Goal: Complete application form

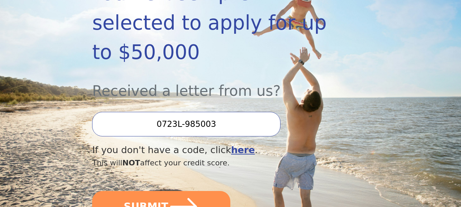
scroll to position [171, 0]
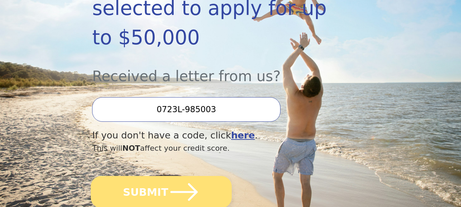
click at [191, 193] on icon "submit" at bounding box center [183, 192] width 27 height 18
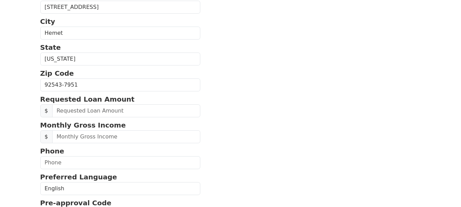
scroll to position [205, 0]
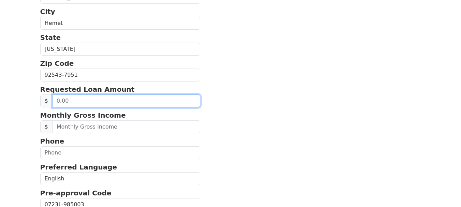
click at [72, 100] on input "text" at bounding box center [126, 101] width 149 height 13
type input "5,000.00"
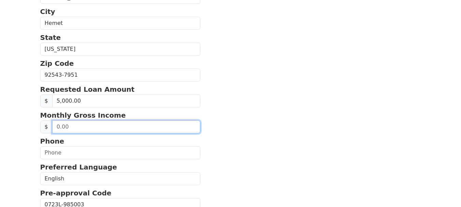
click at [110, 126] on input "text" at bounding box center [126, 127] width 149 height 13
type input "7,000.00"
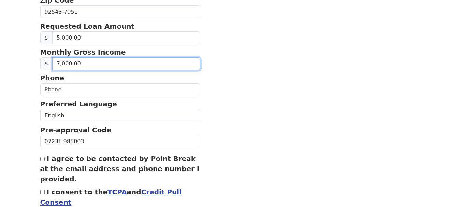
scroll to position [273, 0]
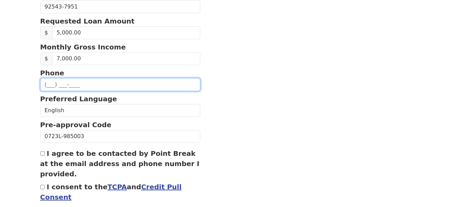
click at [106, 86] on input "text" at bounding box center [120, 84] width 161 height 13
type input "[PHONE_NUMBER]"
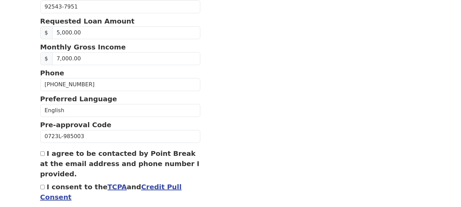
type input "[EMAIL_ADDRESS][DOMAIN_NAME]"
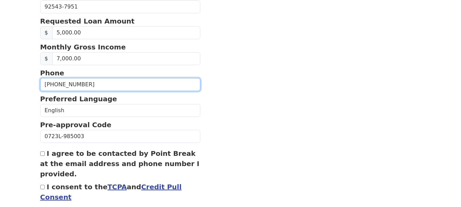
type input "[PHONE_NUMBER]"
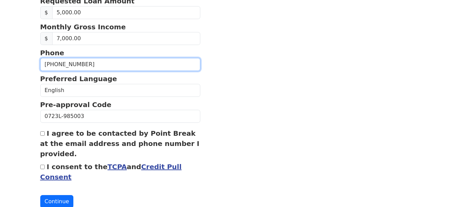
scroll to position [315, 0]
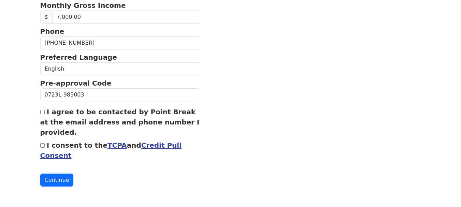
click at [41, 111] on input "I agree to be contacted by Point Break at the email address and phone number I …" at bounding box center [42, 112] width 4 height 4
checkbox input "true"
click at [42, 144] on input "I consent to the TCPA and Credit Pull Consent" at bounding box center [42, 145] width 4 height 4
checkbox input "true"
click at [60, 179] on button "Continue" at bounding box center [56, 180] width 33 height 13
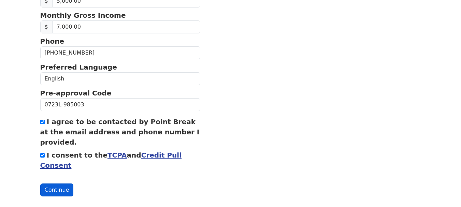
scroll to position [325, 0]
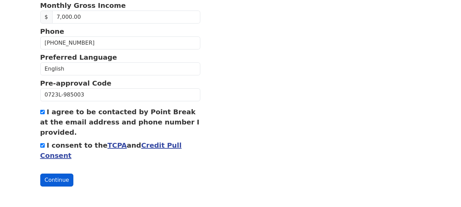
click at [60, 179] on button "Continue" at bounding box center [56, 180] width 33 height 13
click at [52, 177] on button "Continue" at bounding box center [56, 180] width 33 height 13
click at [56, 180] on button "Continue" at bounding box center [56, 180] width 33 height 13
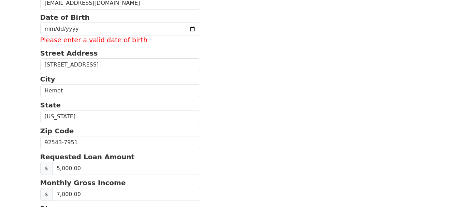
scroll to position [86, 0]
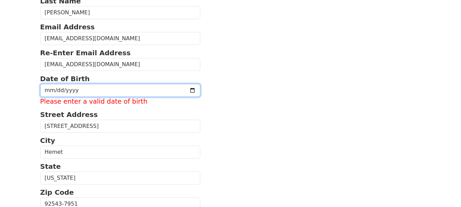
click at [51, 88] on input "date" at bounding box center [120, 90] width 161 height 13
type input "[DATE]"
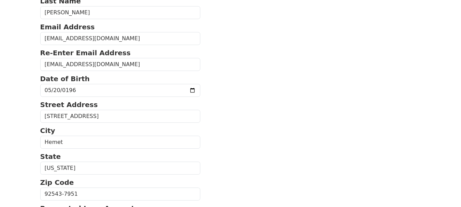
click at [32, 103] on body "First Name [PERSON_NAME] Last Name [PERSON_NAME] Email Address [EMAIL_ADDRESS][…" at bounding box center [230, 17] width 461 height 207
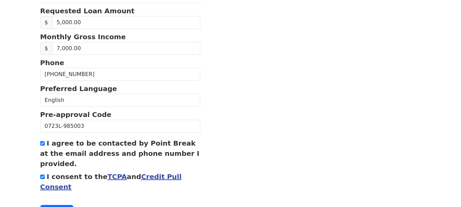
scroll to position [315, 0]
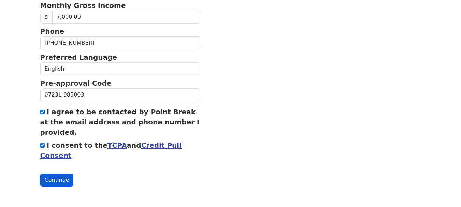
click at [60, 180] on button "Continue" at bounding box center [56, 180] width 33 height 13
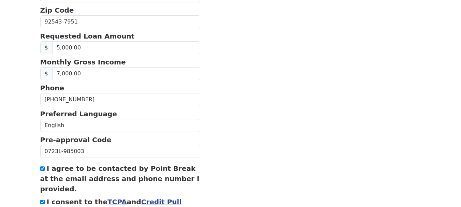
scroll to position [260, 0]
